Goal: Information Seeking & Learning: Find specific page/section

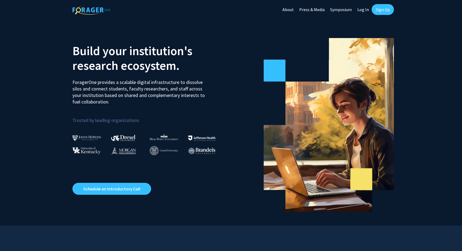
click at [378, 9] on link "Sign Up" at bounding box center [383, 9] width 22 height 11
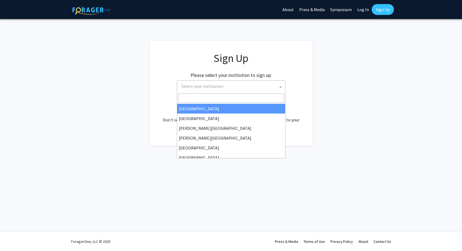
click at [217, 87] on span "Select your institution" at bounding box center [202, 85] width 42 height 5
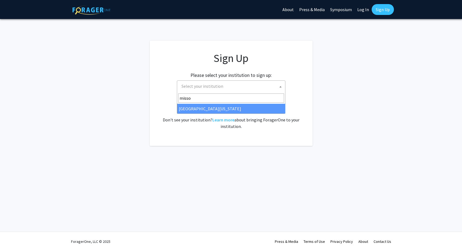
type input "missou"
select select "33"
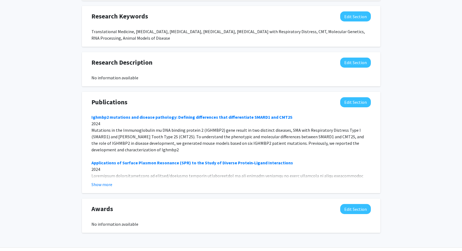
scroll to position [350, 0]
click at [108, 181] on button "Show more" at bounding box center [101, 184] width 21 height 7
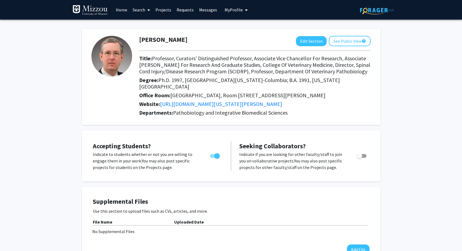
scroll to position [0, 0]
click at [187, 100] on link "https://bondlsc.missouri.edu/person/christian-lorson/" at bounding box center [221, 103] width 122 height 7
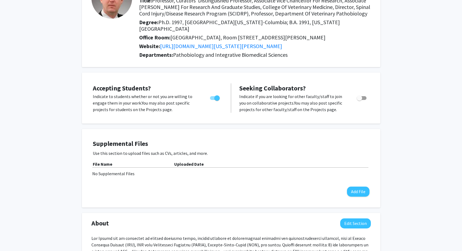
scroll to position [86, 0]
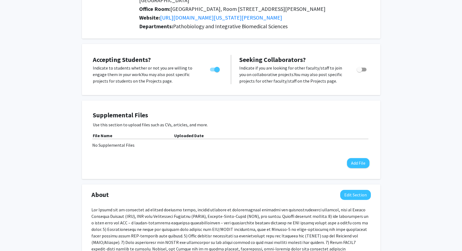
click at [360, 67] on span "Toggle" at bounding box center [359, 69] width 5 height 5
click at [359, 71] on input "Toggle" at bounding box center [359, 71] width 0 height 0
click at [361, 67] on span "Toggle" at bounding box center [363, 69] width 5 height 5
click at [359, 71] on input "Toggle" at bounding box center [359, 71] width 0 height 0
click at [361, 67] on span "Toggle" at bounding box center [359, 69] width 5 height 5
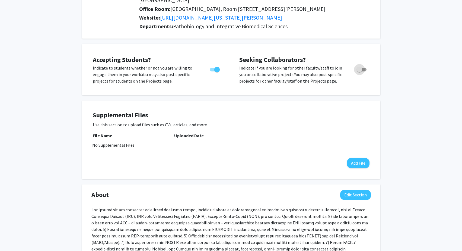
click at [359, 71] on input "Toggle" at bounding box center [359, 71] width 0 height 0
checkbox input "true"
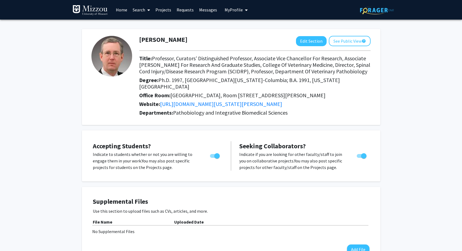
scroll to position [0, 0]
click at [347, 39] on button "See Public View help" at bounding box center [350, 41] width 42 height 10
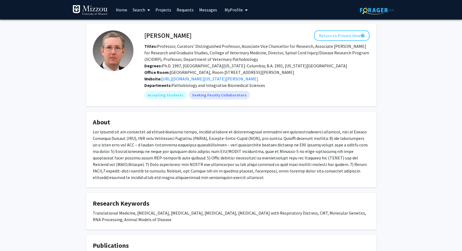
click at [237, 10] on span "My Profile" at bounding box center [234, 9] width 18 height 5
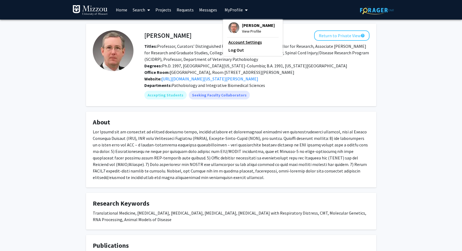
click at [248, 43] on link "Account Settings" at bounding box center [252, 42] width 49 height 7
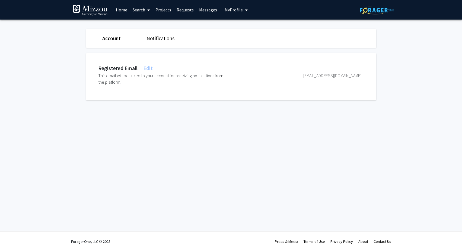
click at [164, 40] on link "Notifications" at bounding box center [160, 38] width 28 height 7
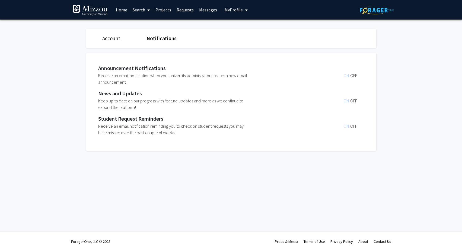
click at [114, 40] on link "Account" at bounding box center [111, 38] width 18 height 7
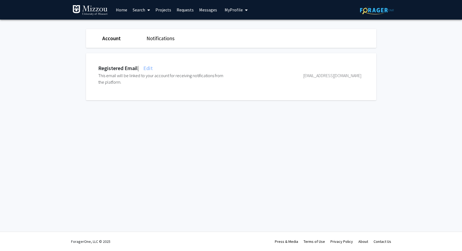
click at [184, 10] on link "Requests" at bounding box center [185, 9] width 23 height 19
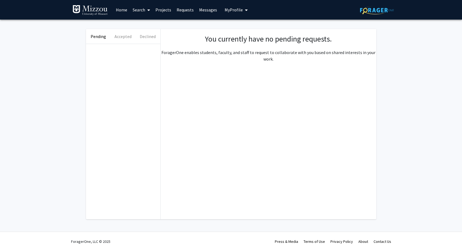
click at [207, 11] on link "Messages" at bounding box center [207, 9] width 23 height 19
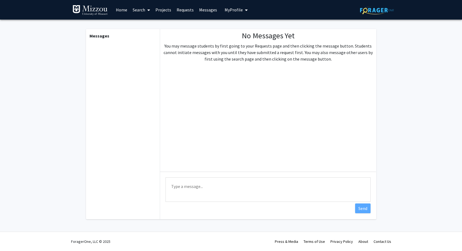
click at [180, 16] on link "Requests" at bounding box center [185, 9] width 23 height 19
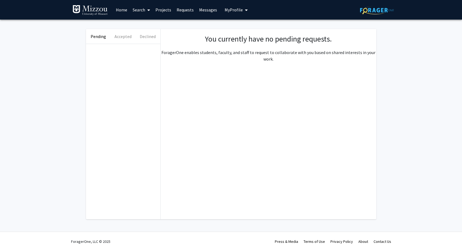
click at [180, 10] on link "Requests" at bounding box center [185, 9] width 23 height 19
click at [124, 10] on link "Home" at bounding box center [121, 9] width 17 height 19
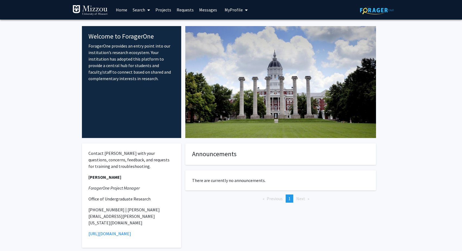
click at [146, 8] on span at bounding box center [147, 10] width 5 height 19
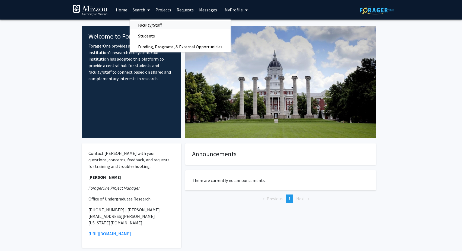
click at [147, 26] on span "Faculty/Staff" at bounding box center [150, 25] width 40 height 11
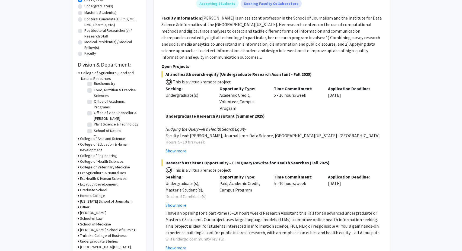
scroll to position [107, 0]
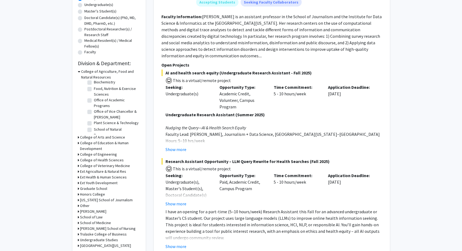
click at [78, 73] on icon at bounding box center [79, 72] width 2 height 6
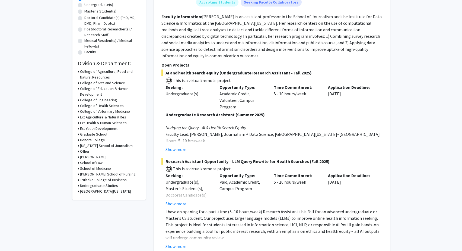
click at [77, 168] on div "Refine By Collaboration Status: Collaboration Status All Faculty/Staff Collabor…" at bounding box center [108, 60] width 73 height 277
click at [78, 168] on icon at bounding box center [78, 168] width 1 height 6
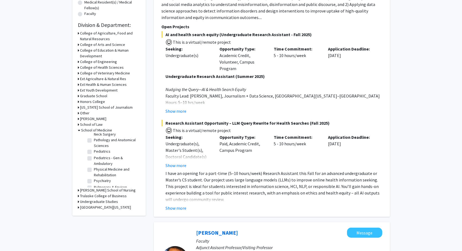
scroll to position [188, 0]
click at [105, 167] on label "Physical Medicine and Rehabilitation" at bounding box center [116, 168] width 45 height 11
click at [97, 167] on input "Physical Medicine and Rehabilitation" at bounding box center [96, 165] width 4 height 4
checkbox input "true"
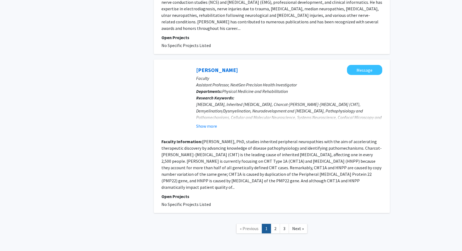
scroll to position [1340, 0]
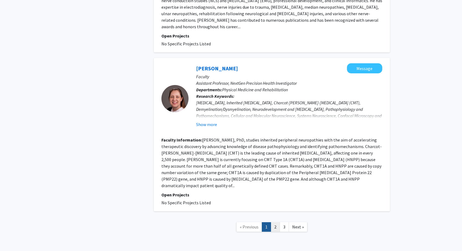
click at [273, 222] on link "2" at bounding box center [275, 226] width 9 height 9
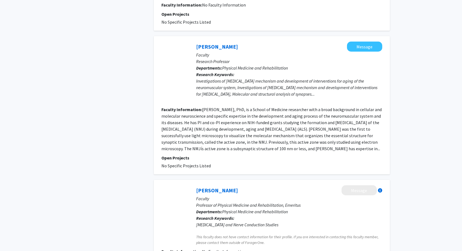
scroll to position [791, 0]
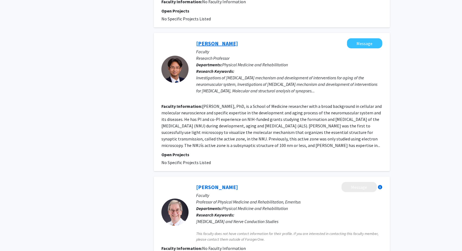
click at [222, 40] on link "Hiroshi Nishimune" at bounding box center [217, 43] width 42 height 7
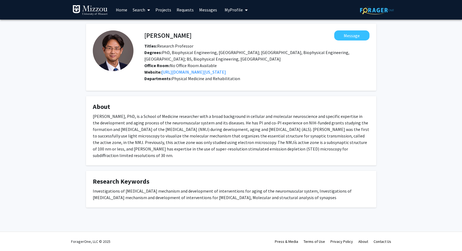
click at [33, 123] on div "Hiroshi Nishimune Message Titles: Research Professor Degrees: PhD, Biophysical …" at bounding box center [231, 122] width 462 height 205
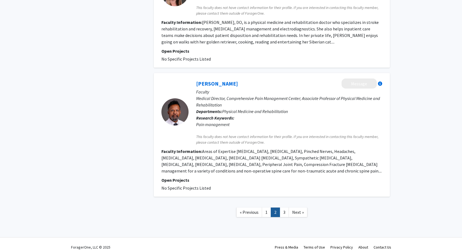
scroll to position [1106, 0]
click at [284, 209] on link "3" at bounding box center [284, 211] width 9 height 9
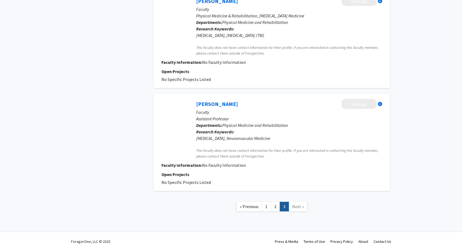
scroll to position [725, 0]
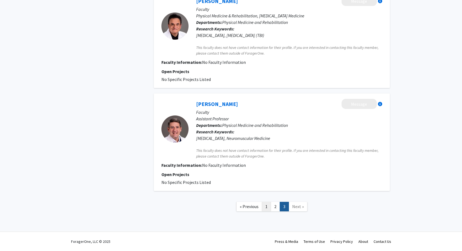
click at [266, 207] on link "1" at bounding box center [266, 205] width 9 height 9
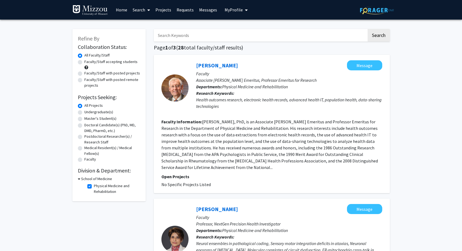
click at [94, 187] on label "Physical Medicine and Rehabilitation" at bounding box center [116, 188] width 45 height 11
click at [94, 186] on input "Physical Medicine and Rehabilitation" at bounding box center [96, 185] width 4 height 4
checkbox input "false"
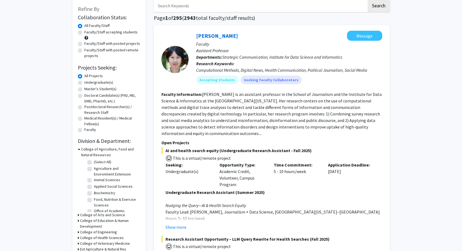
scroll to position [35, 0]
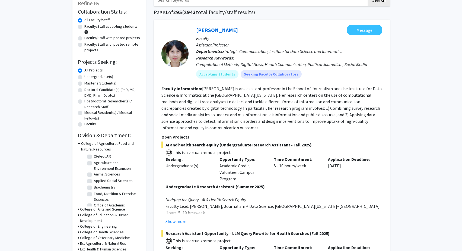
click at [79, 144] on icon at bounding box center [79, 143] width 2 height 6
